Goal: Information Seeking & Learning: Learn about a topic

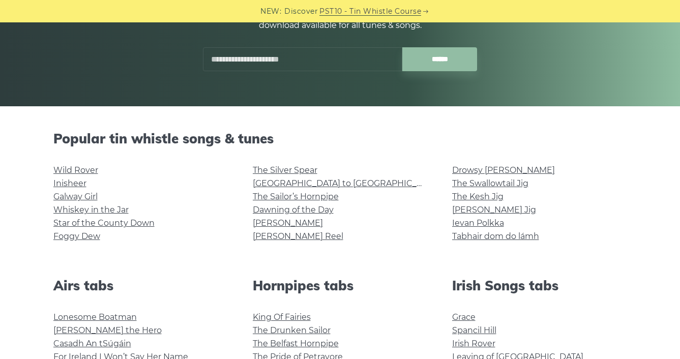
scroll to position [169, 0]
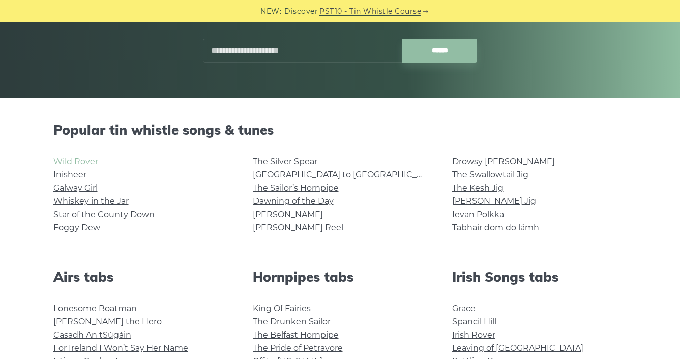
click at [82, 161] on link "Wild Rover" at bounding box center [75, 162] width 45 height 10
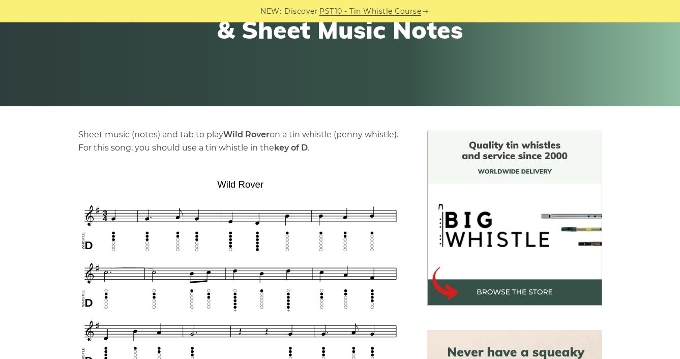
scroll to position [169, 0]
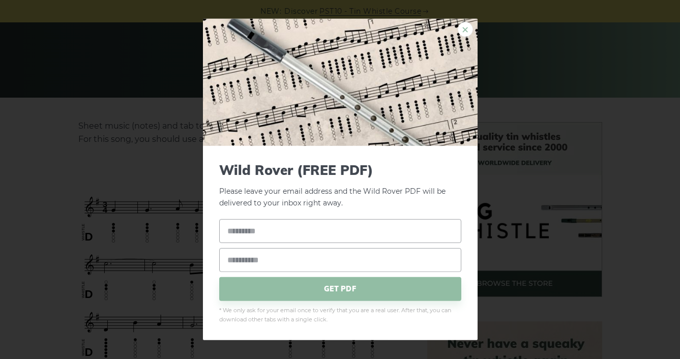
click at [467, 26] on link "×" at bounding box center [465, 29] width 15 height 15
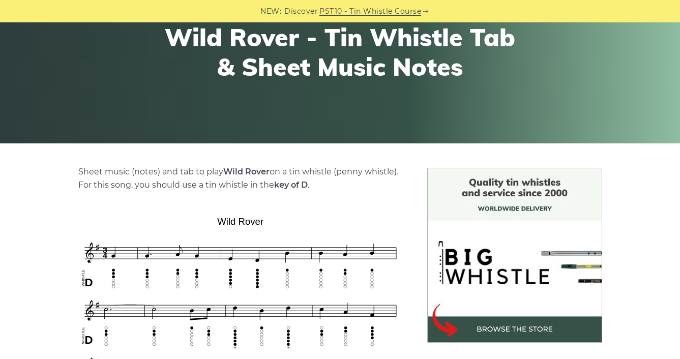
scroll to position [0, 0]
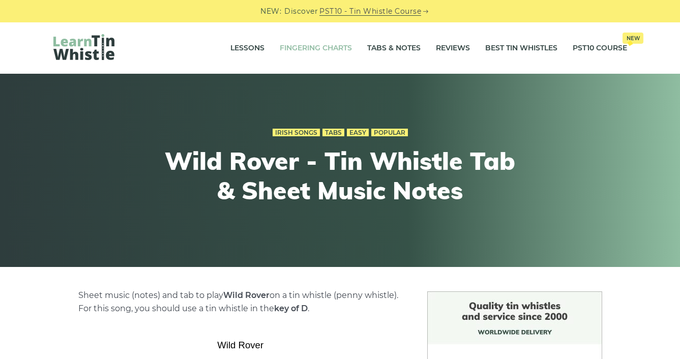
click at [294, 46] on link "Fingering Charts" at bounding box center [316, 48] width 72 height 25
